Goal: Check status: Check status

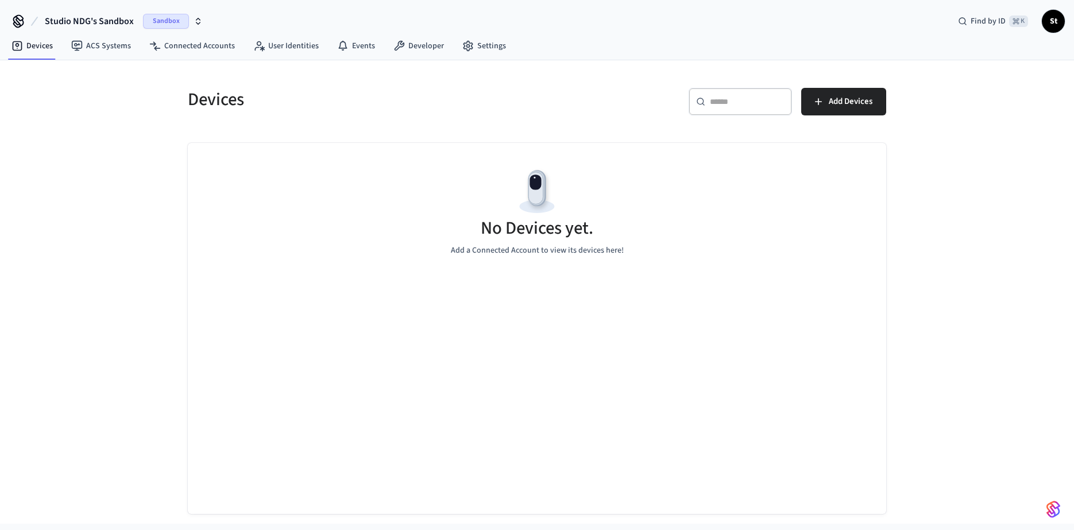
click at [165, 21] on span "Sandbox" at bounding box center [166, 21] width 46 height 15
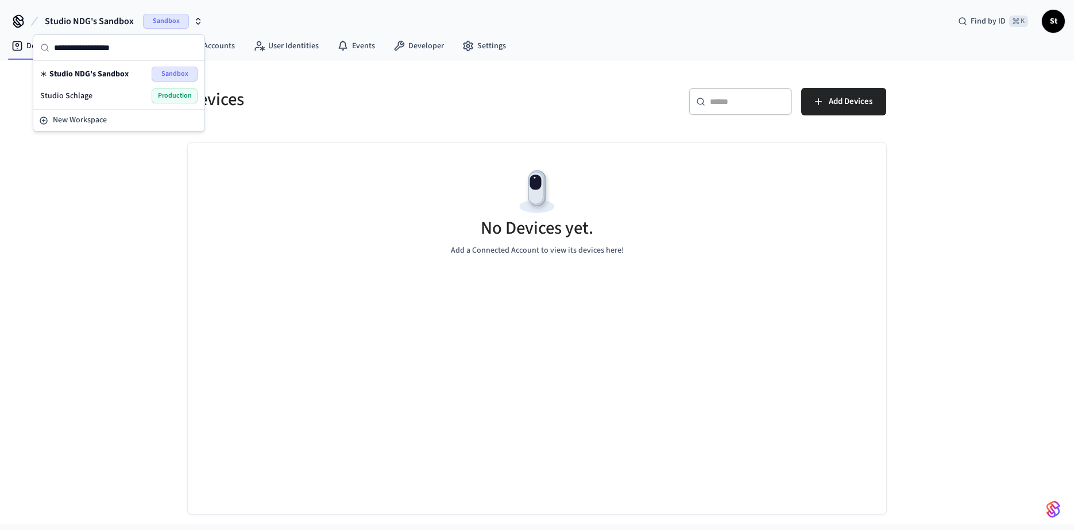
click at [167, 94] on span "Production" at bounding box center [175, 95] width 46 height 15
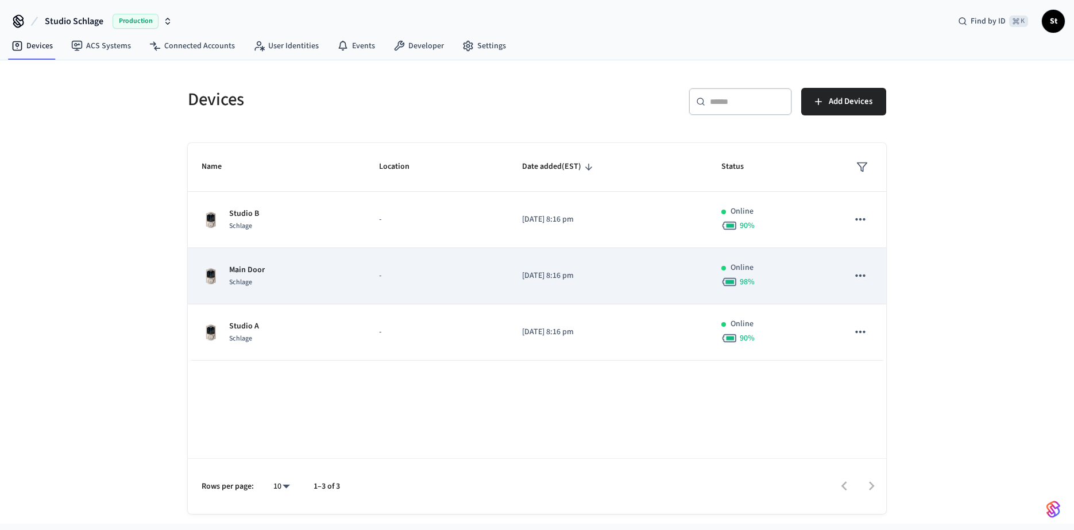
click at [273, 272] on div "Main Door Schlage" at bounding box center [277, 276] width 150 height 24
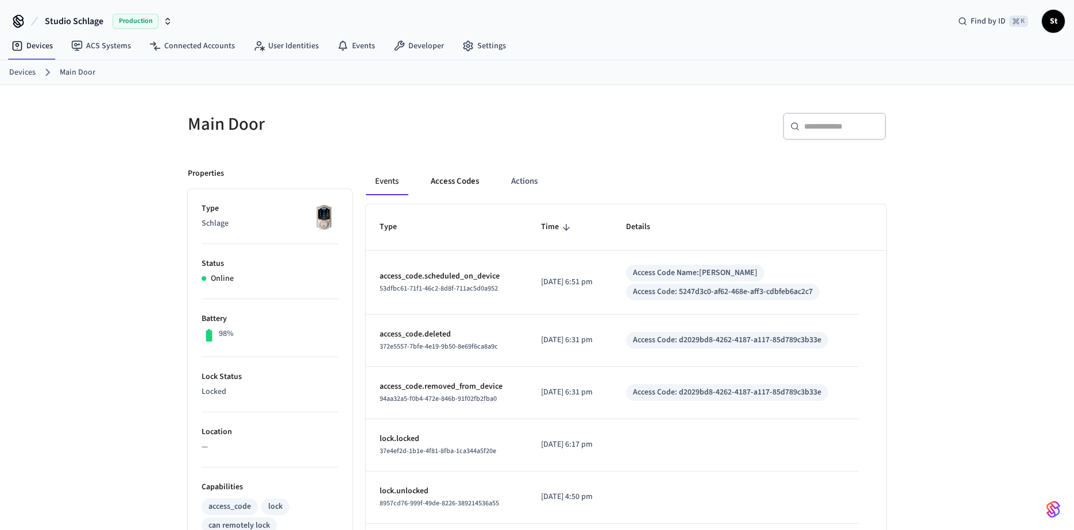
click at [461, 186] on button "Access Codes" at bounding box center [455, 182] width 67 height 28
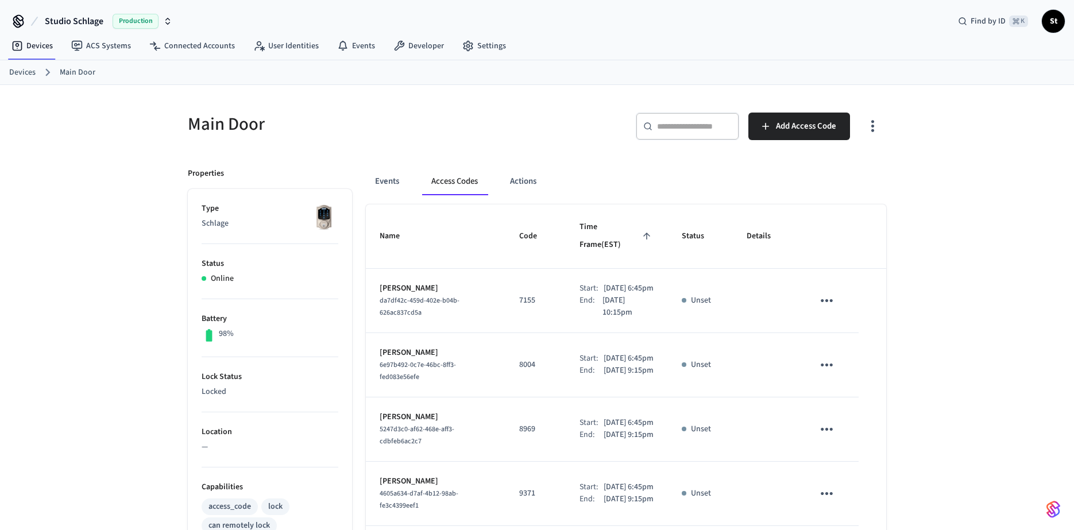
click at [25, 72] on link "Devices" at bounding box center [22, 73] width 26 height 12
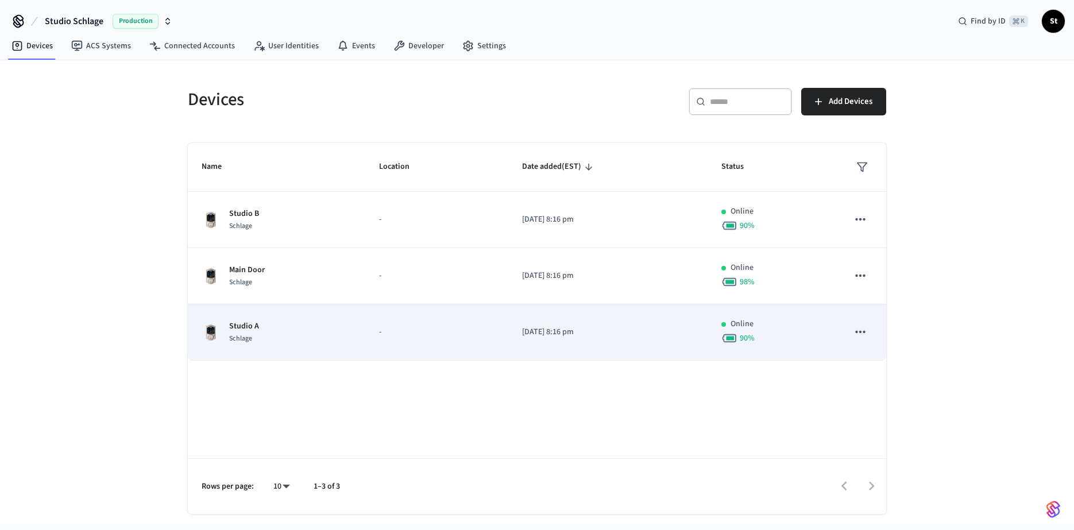
click at [297, 336] on div "Studio A Schlage" at bounding box center [277, 333] width 150 height 24
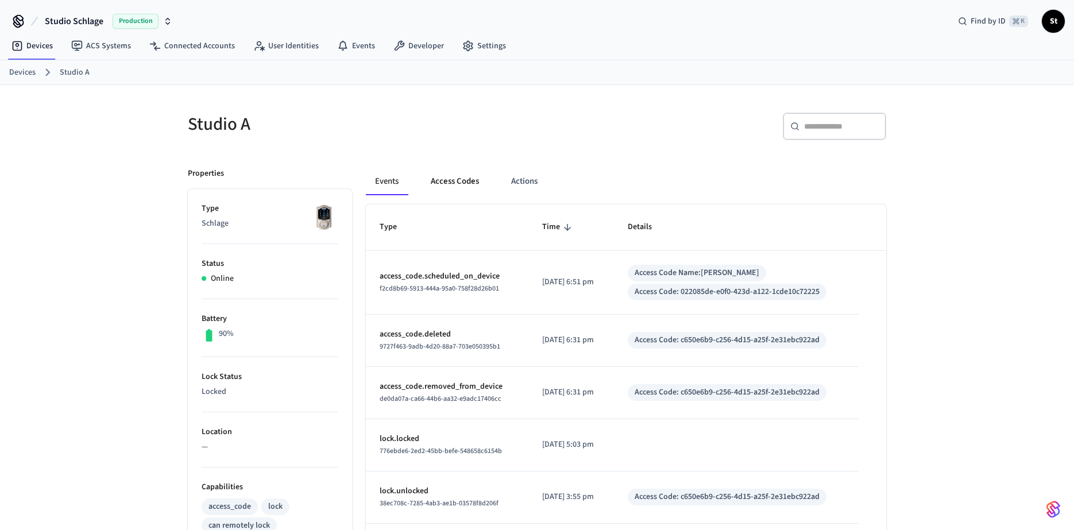
click at [458, 183] on button "Access Codes" at bounding box center [455, 182] width 67 height 28
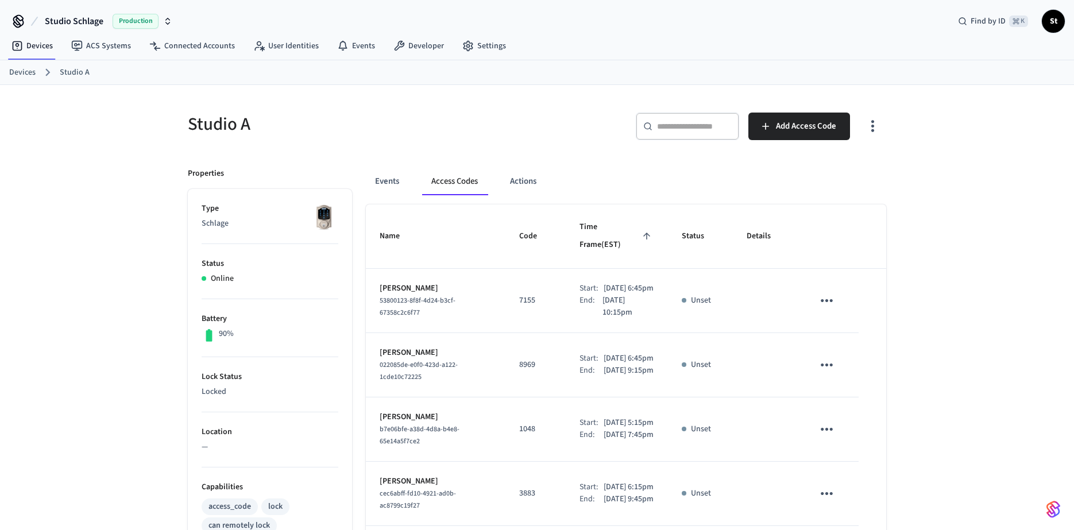
click at [21, 72] on link "Devices" at bounding box center [22, 73] width 26 height 12
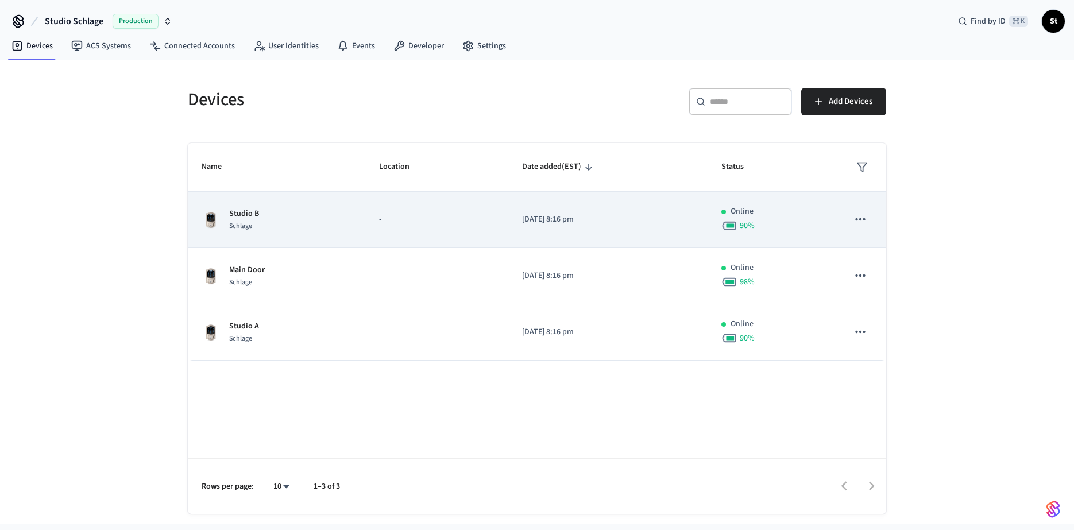
click at [292, 207] on td "Studio B Schlage" at bounding box center [277, 220] width 178 height 56
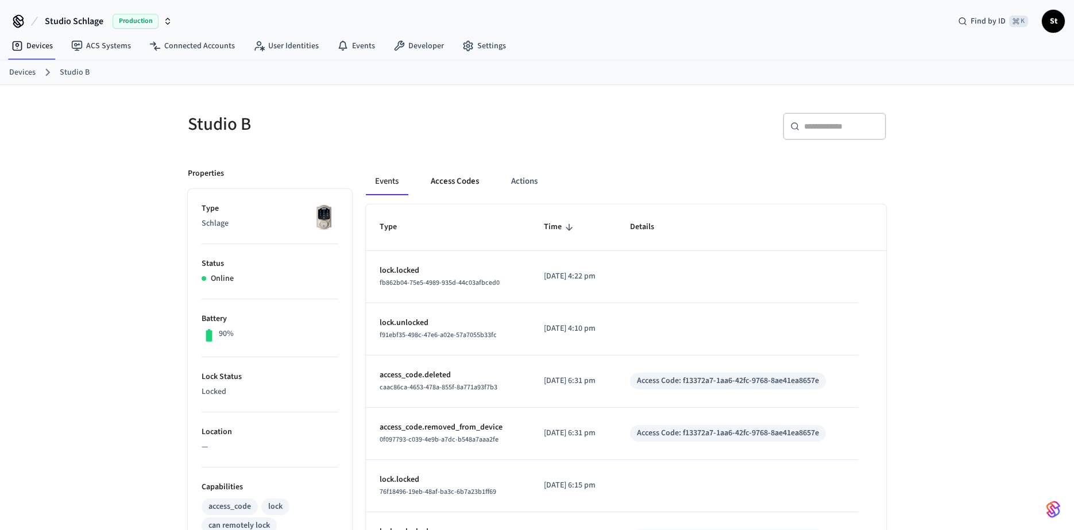
click at [464, 178] on button "Access Codes" at bounding box center [455, 182] width 67 height 28
